Goal: Navigation & Orientation: Find specific page/section

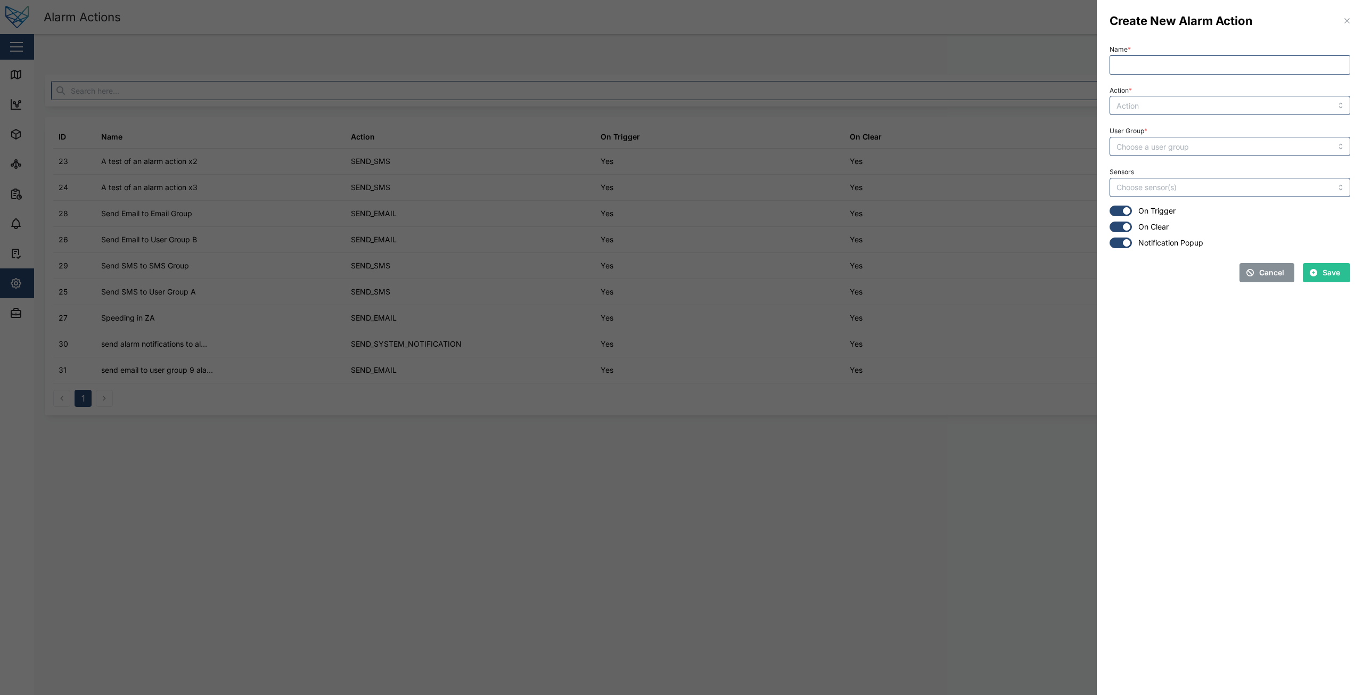
click at [685, 488] on div at bounding box center [681, 347] width 1363 height 695
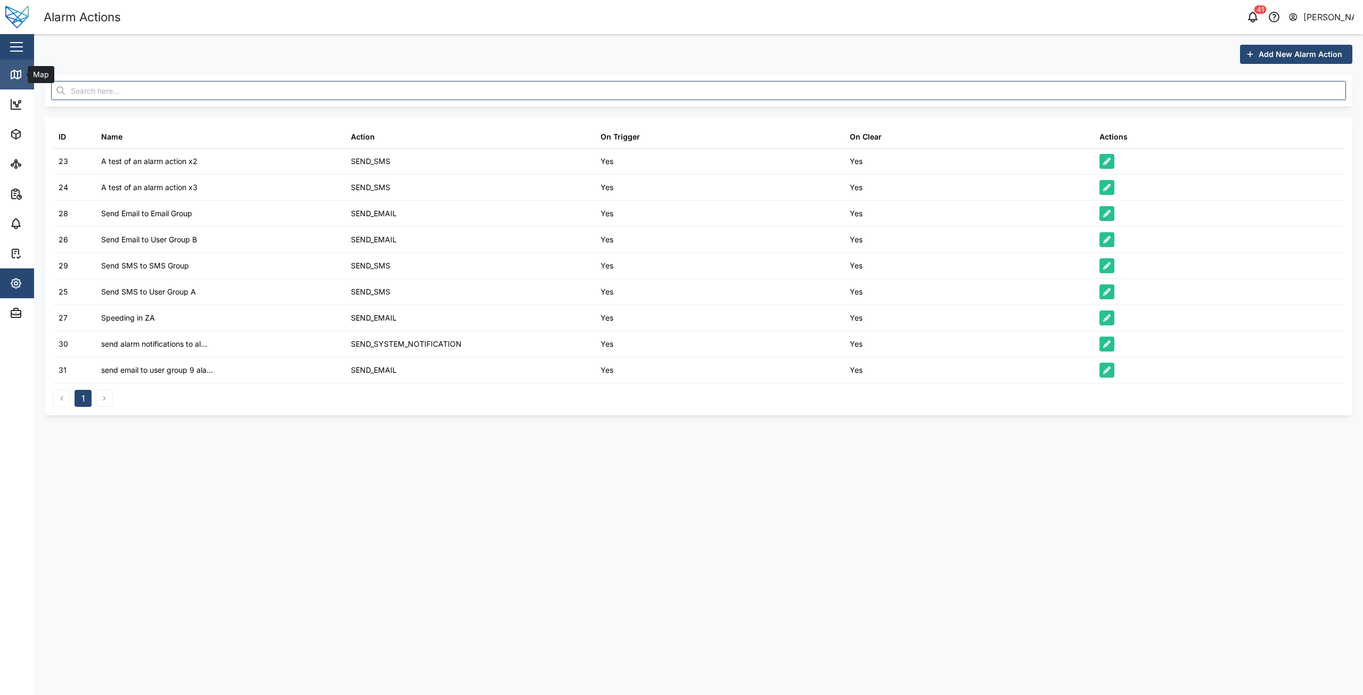
click at [25, 72] on div "Map" at bounding box center [31, 74] width 42 height 13
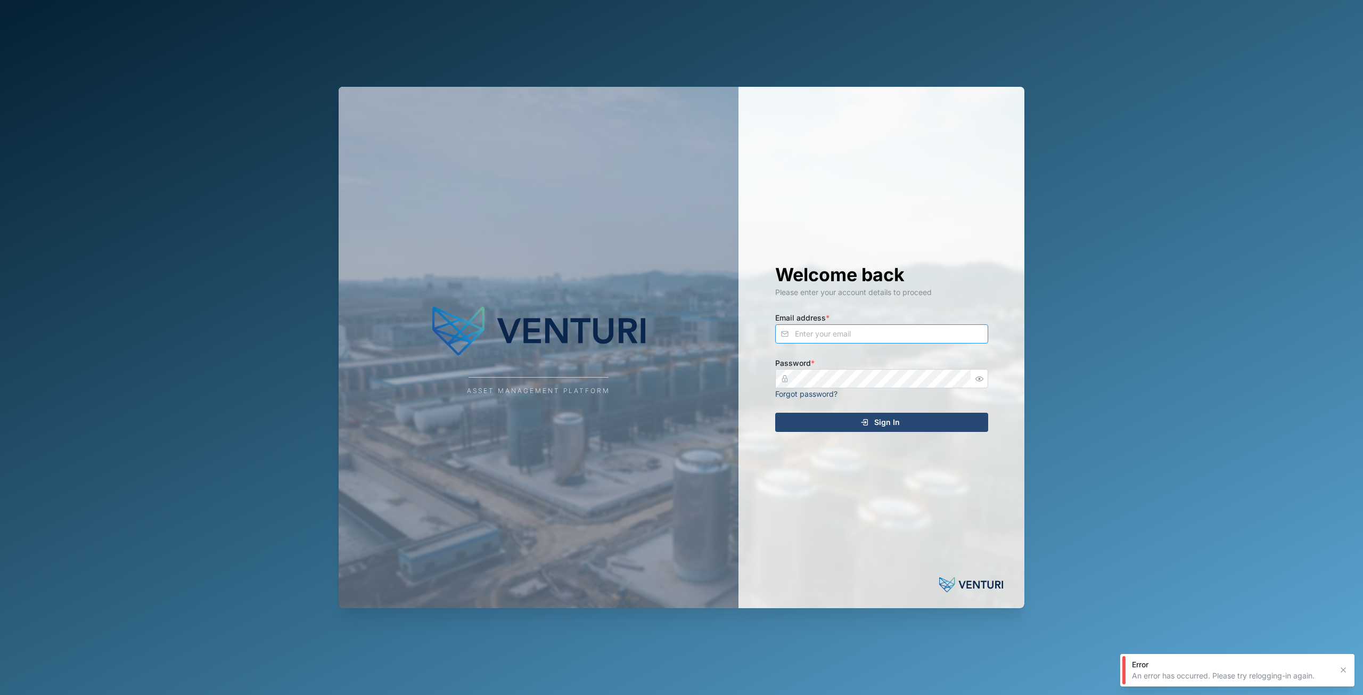
type input "[EMAIL_ADDRESS][DOMAIN_NAME]"
click at [685, 667] on icon "button" at bounding box center [1343, 669] width 9 height 9
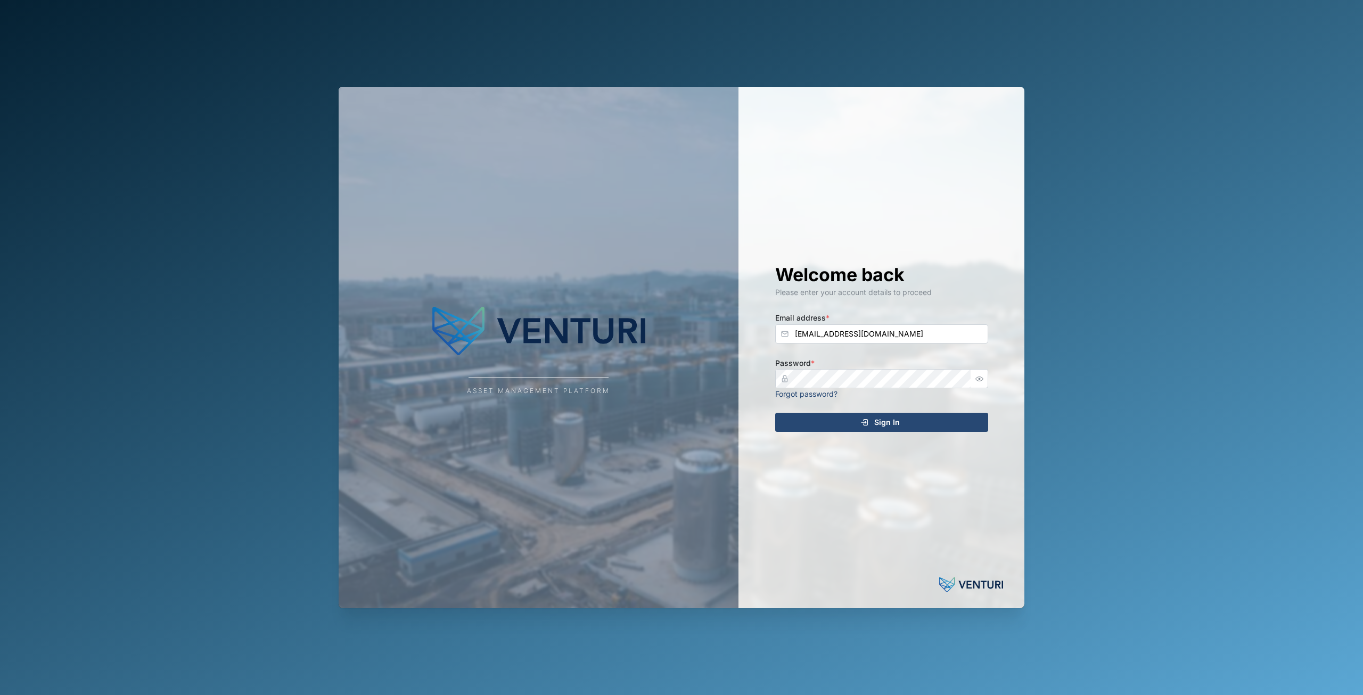
drag, startPoint x: 1141, startPoint y: 613, endPoint x: 1135, endPoint y: 613, distance: 5.9
click at [685, 613] on div "Asset Management Platform Welcome back Please enter your account details to pro…" at bounding box center [681, 347] width 1363 height 695
